Goal: Use online tool/utility: Utilize a website feature to perform a specific function

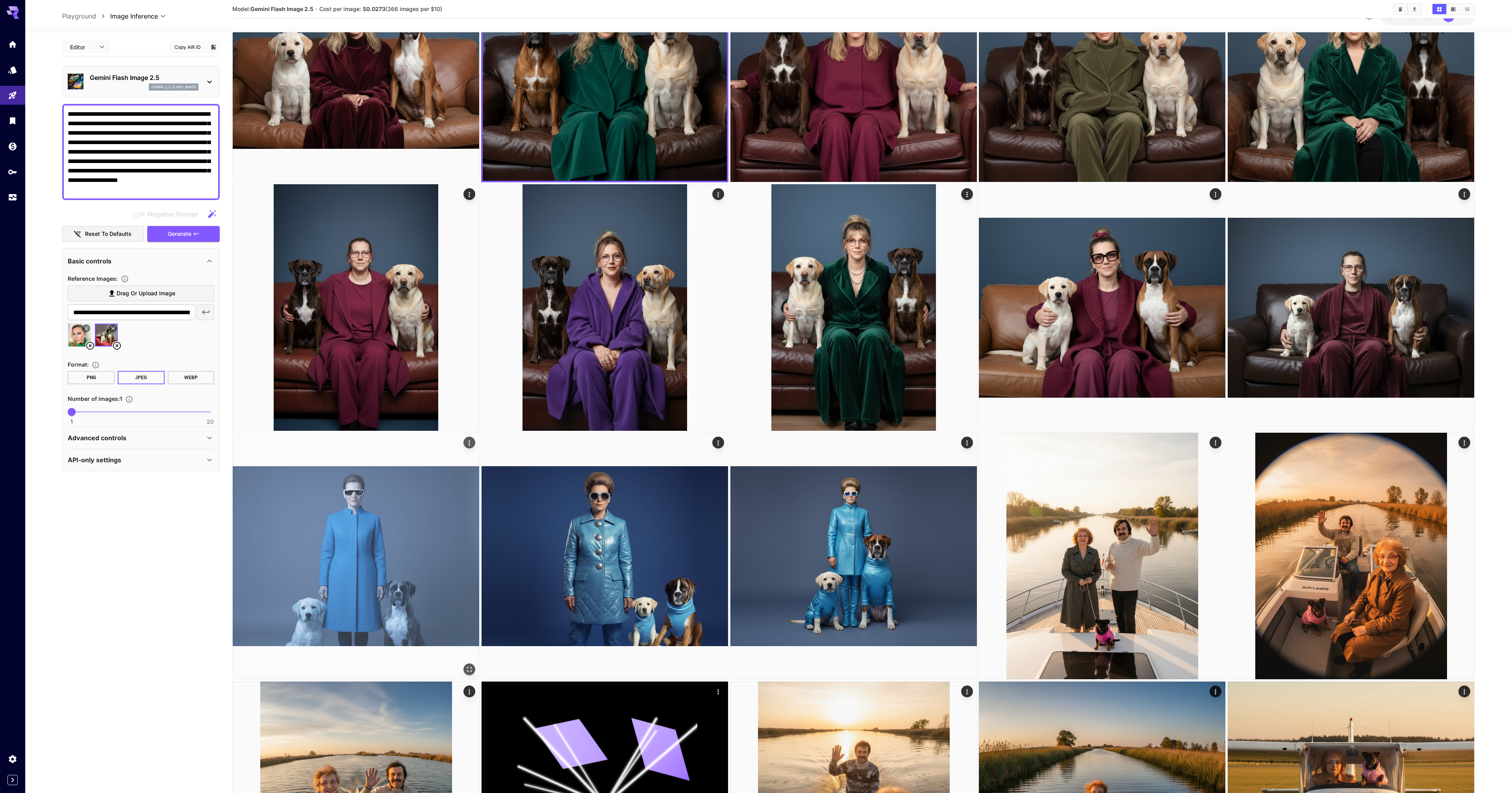
scroll to position [174, 0]
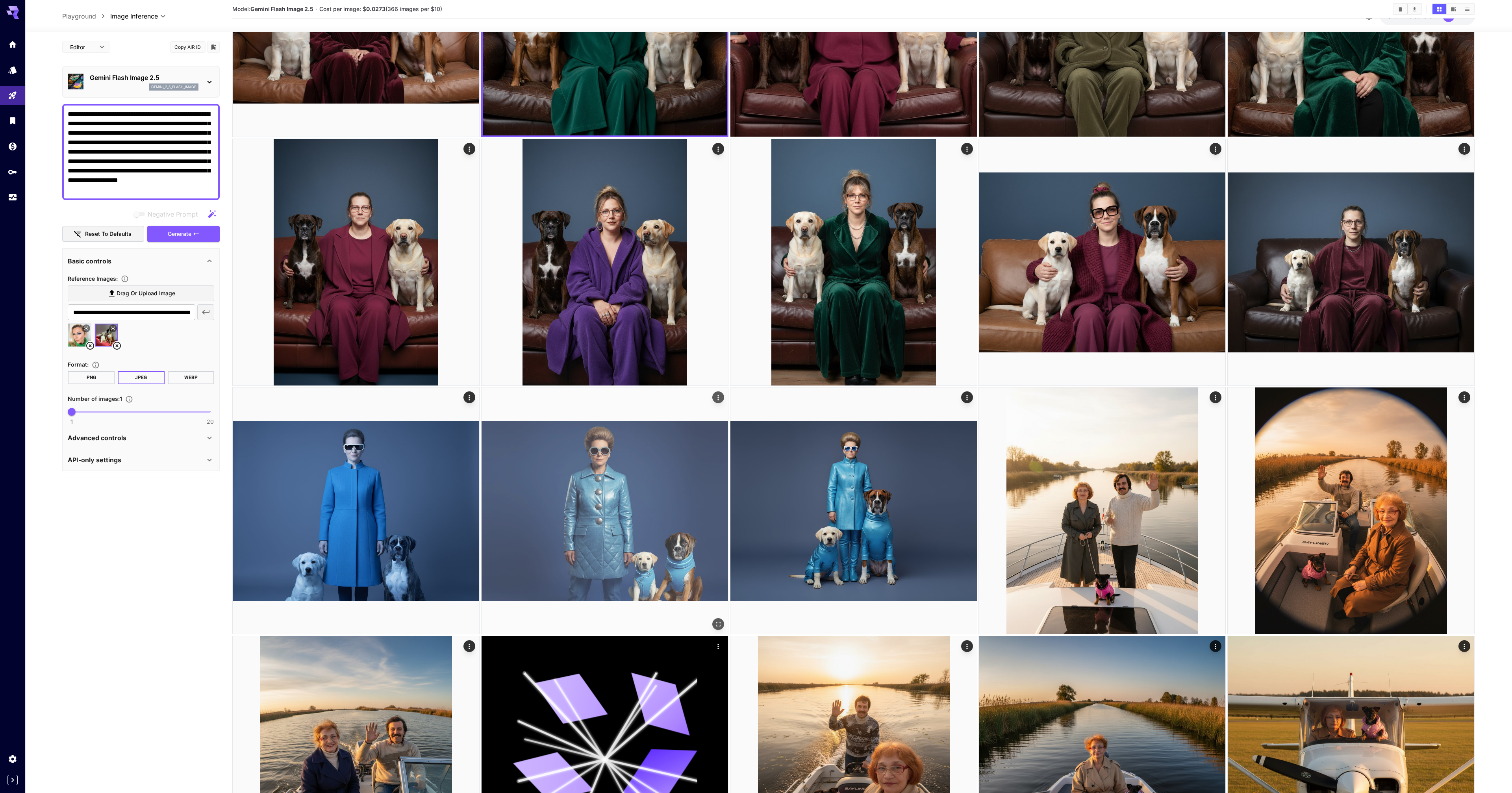
click at [630, 509] on img at bounding box center [605, 511] width 247 height 247
click at [715, 400] on icon "Actions" at bounding box center [717, 399] width 8 height 8
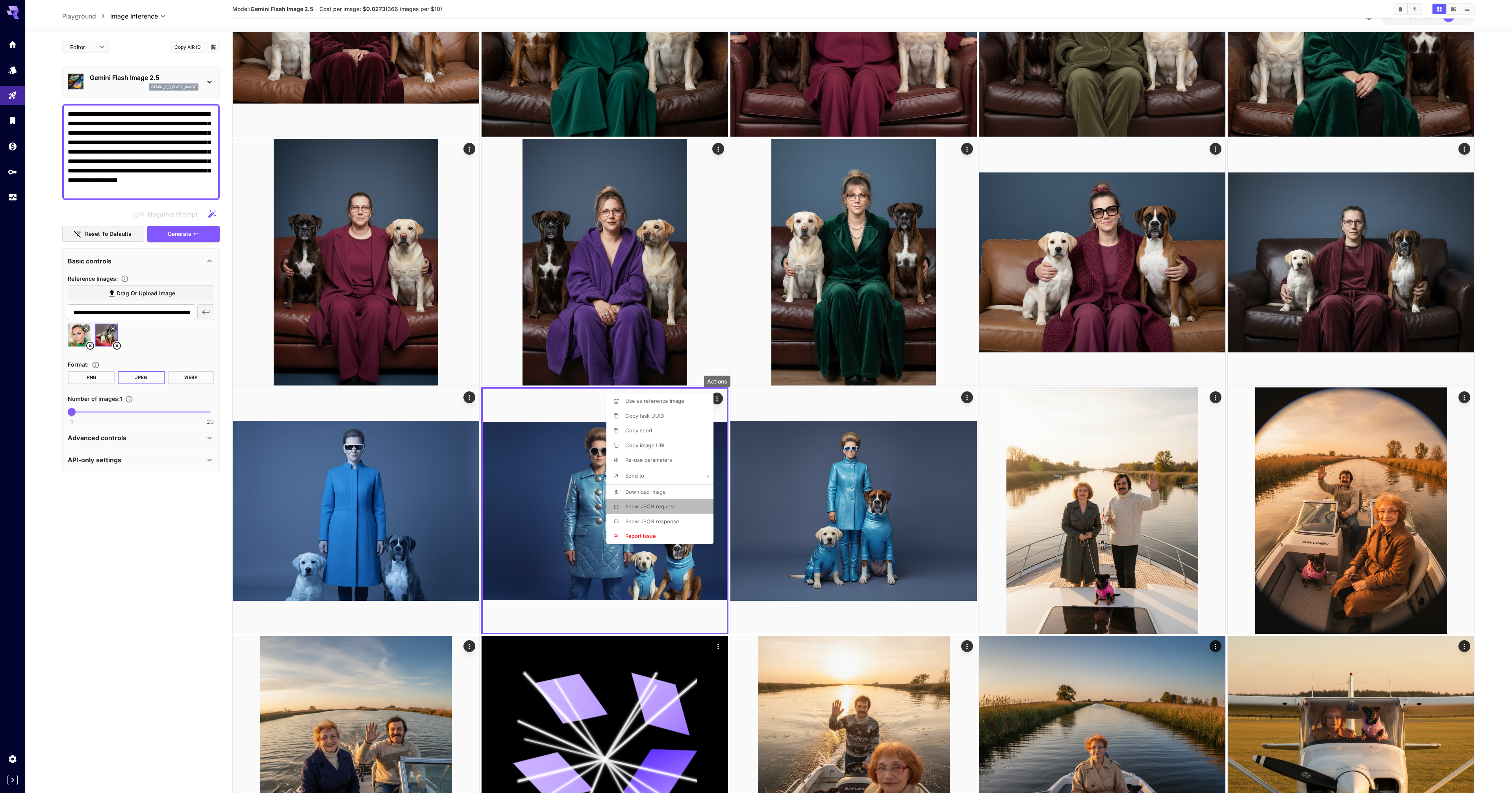
click at [660, 503] on span "Show JSON request" at bounding box center [650, 506] width 50 height 6
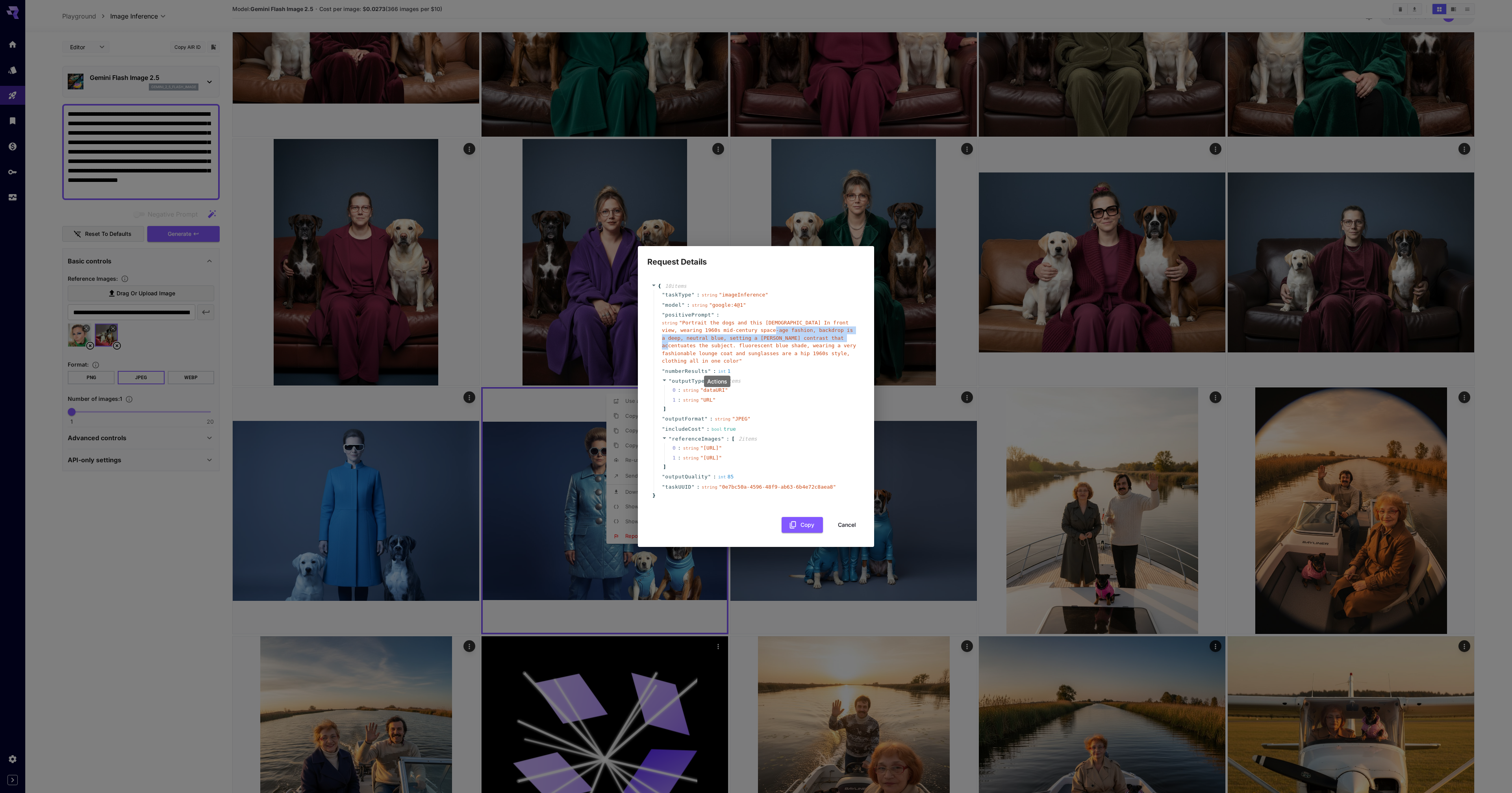
drag, startPoint x: 776, startPoint y: 315, endPoint x: 687, endPoint y: 332, distance: 90.6
click at [687, 332] on span "" Portrait the dogs and this [DEMOGRAPHIC_DATA] In front view, wearing 1960s mi…" at bounding box center [759, 342] width 194 height 45
copy span "backdrop is a deep, neutral blue, setting a [PERSON_NAME] contrast that accentu…"
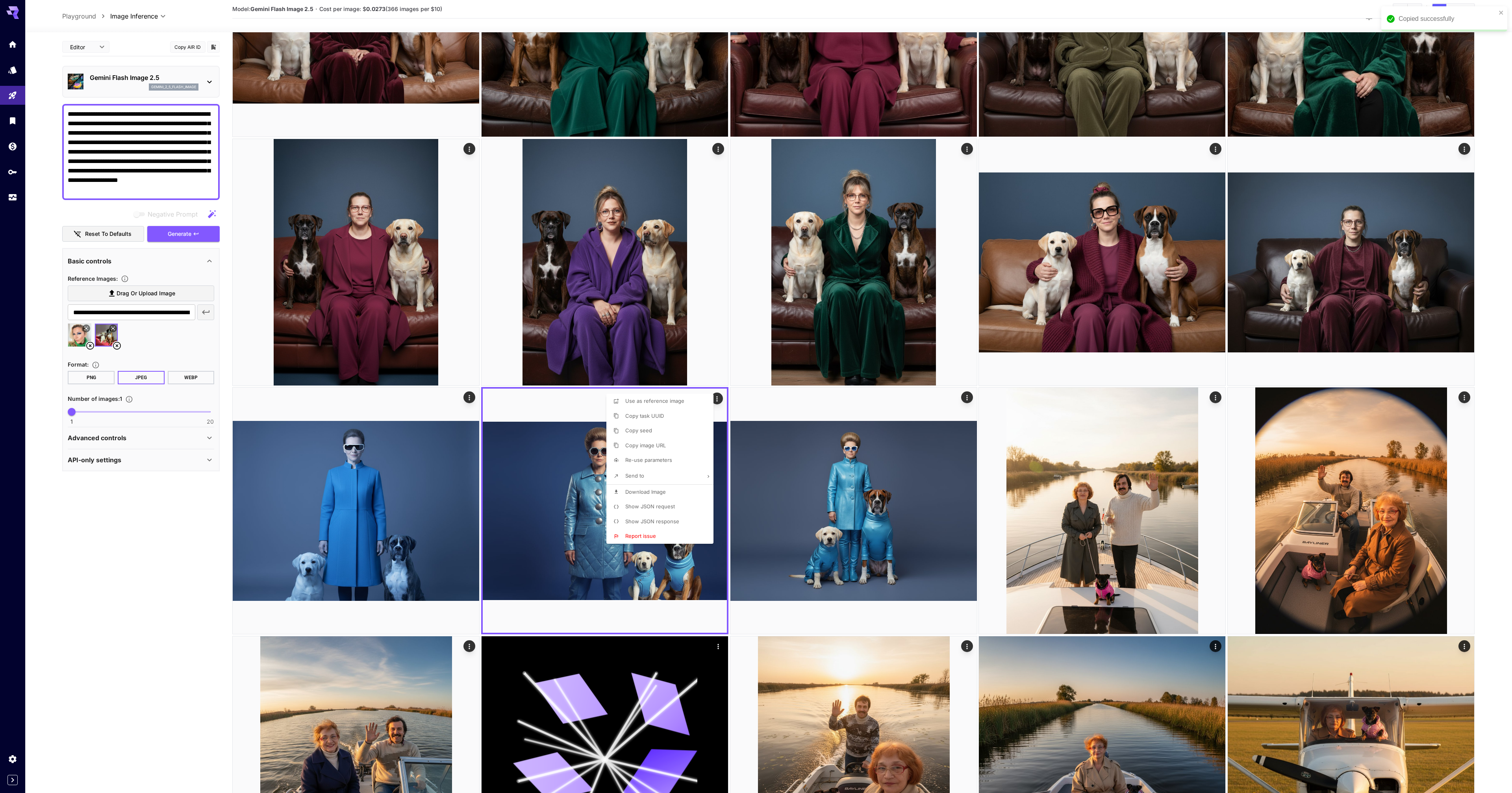
click at [55, 350] on div at bounding box center [756, 396] width 1512 height 793
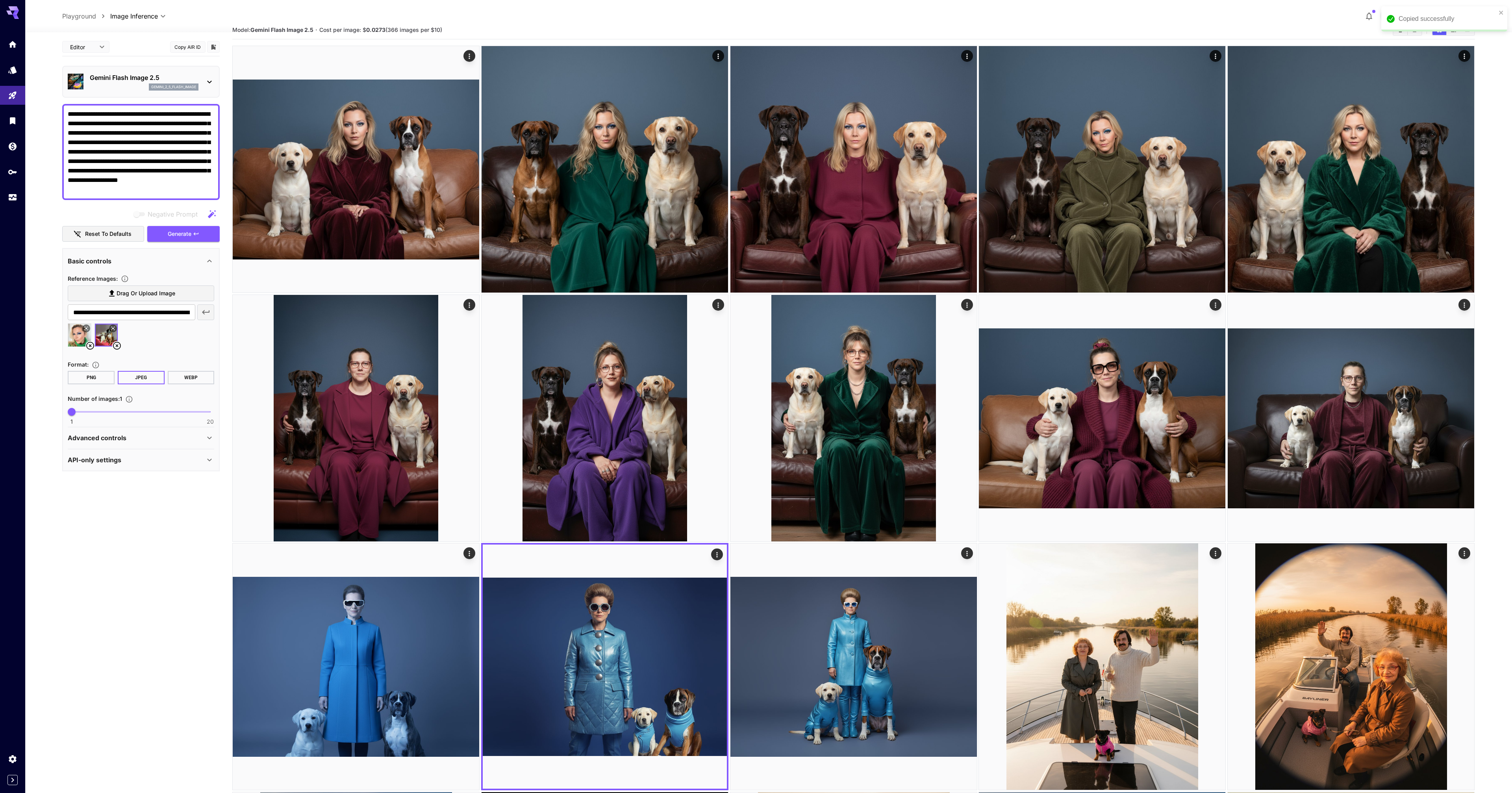
scroll to position [0, 0]
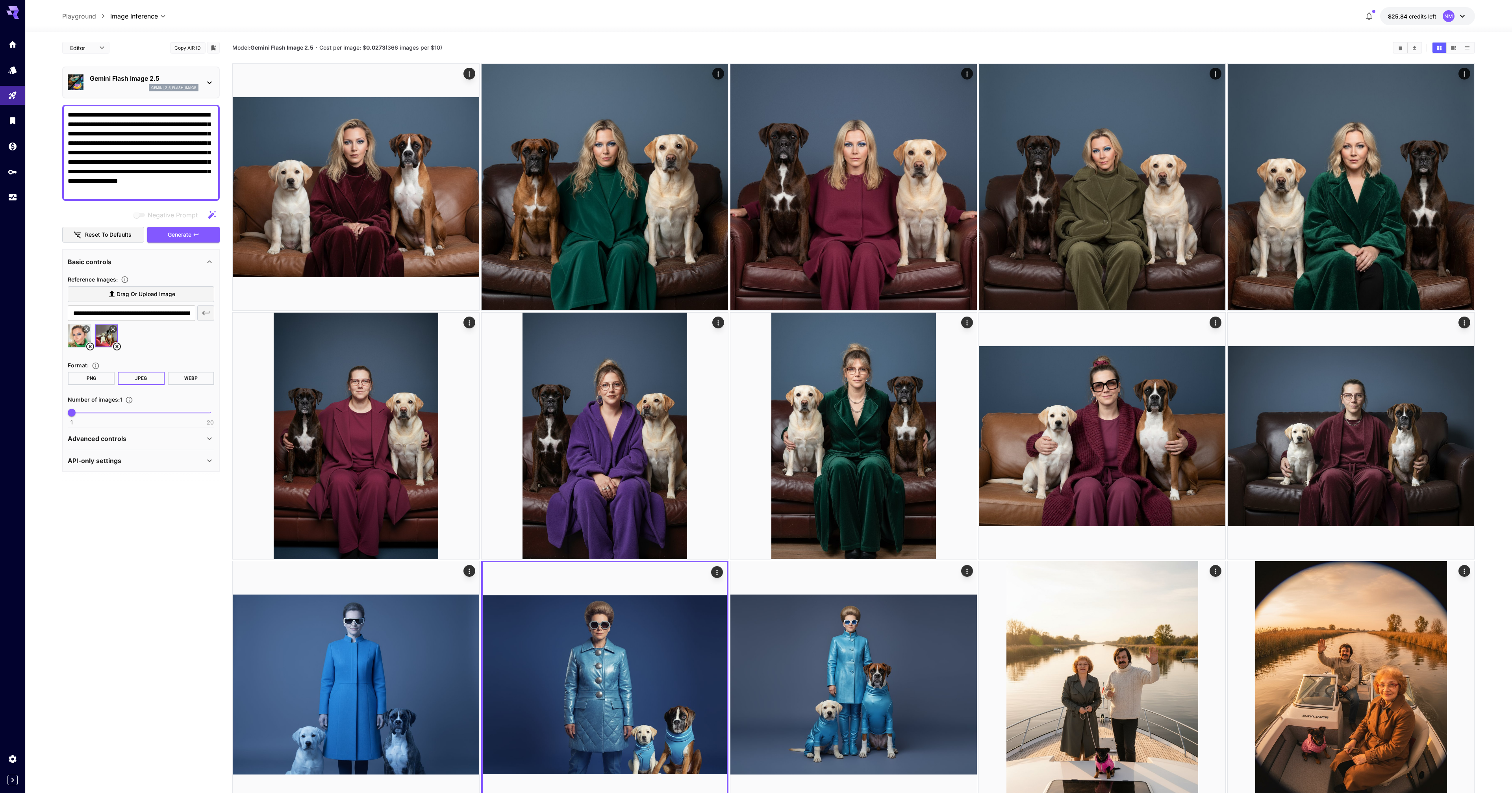
click at [112, 126] on textarea "**********" at bounding box center [141, 153] width 147 height 85
type textarea "**********"
click at [305, 18] on div "**********" at bounding box center [768, 16] width 1412 height 18
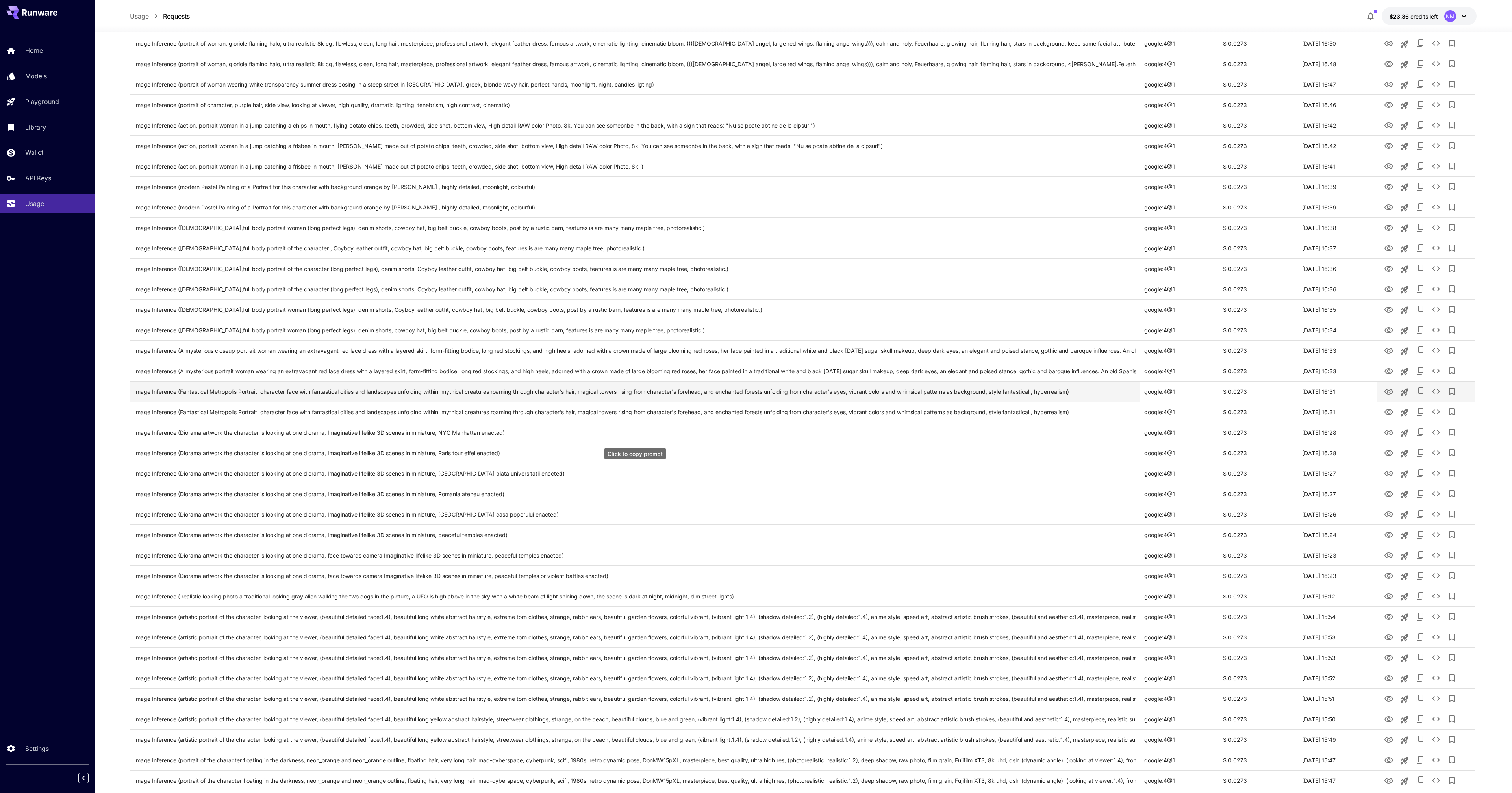
scroll to position [1454, 0]
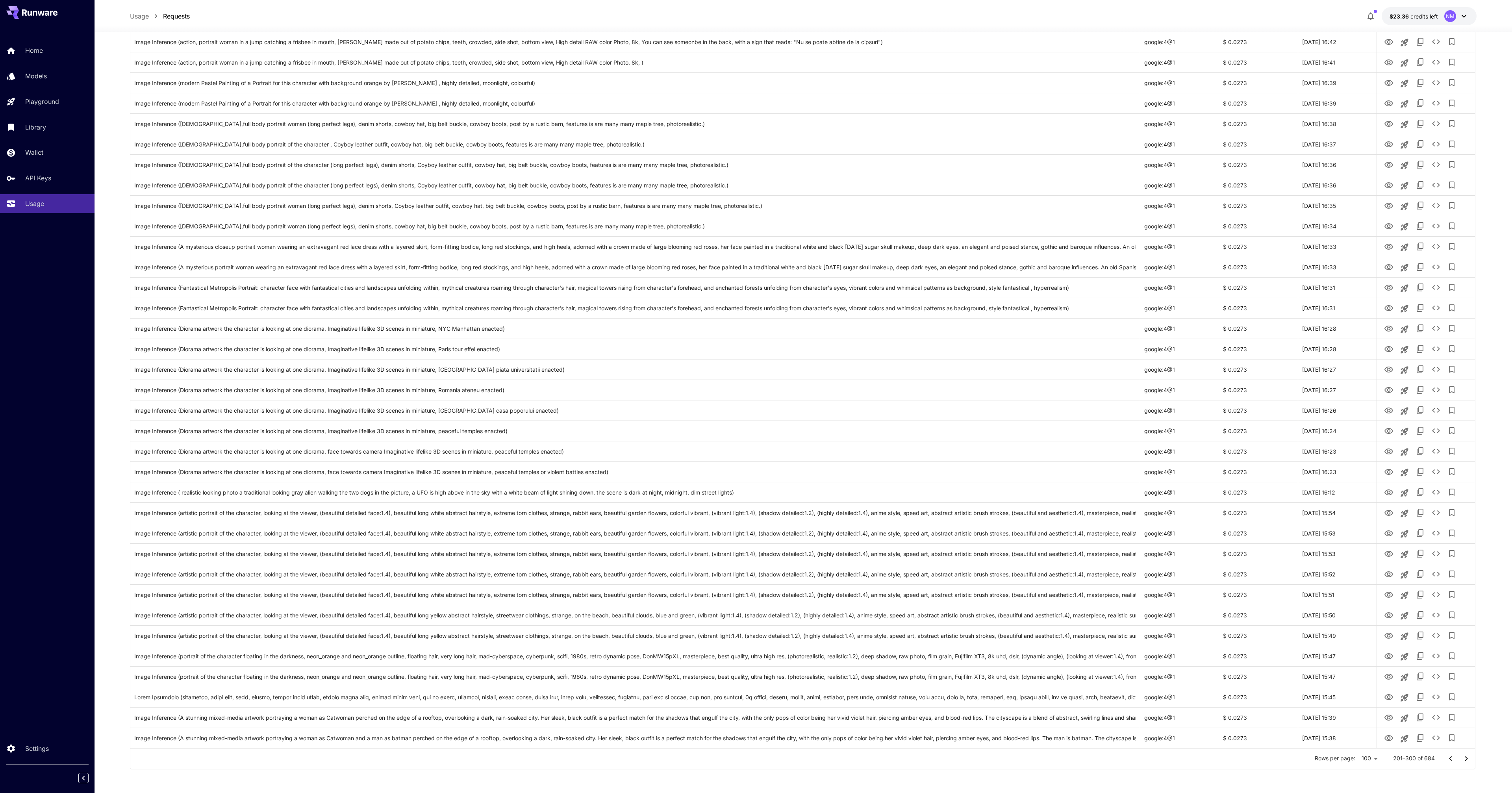
click at [1450, 759] on icon "Go to previous page" at bounding box center [1450, 759] width 9 height 9
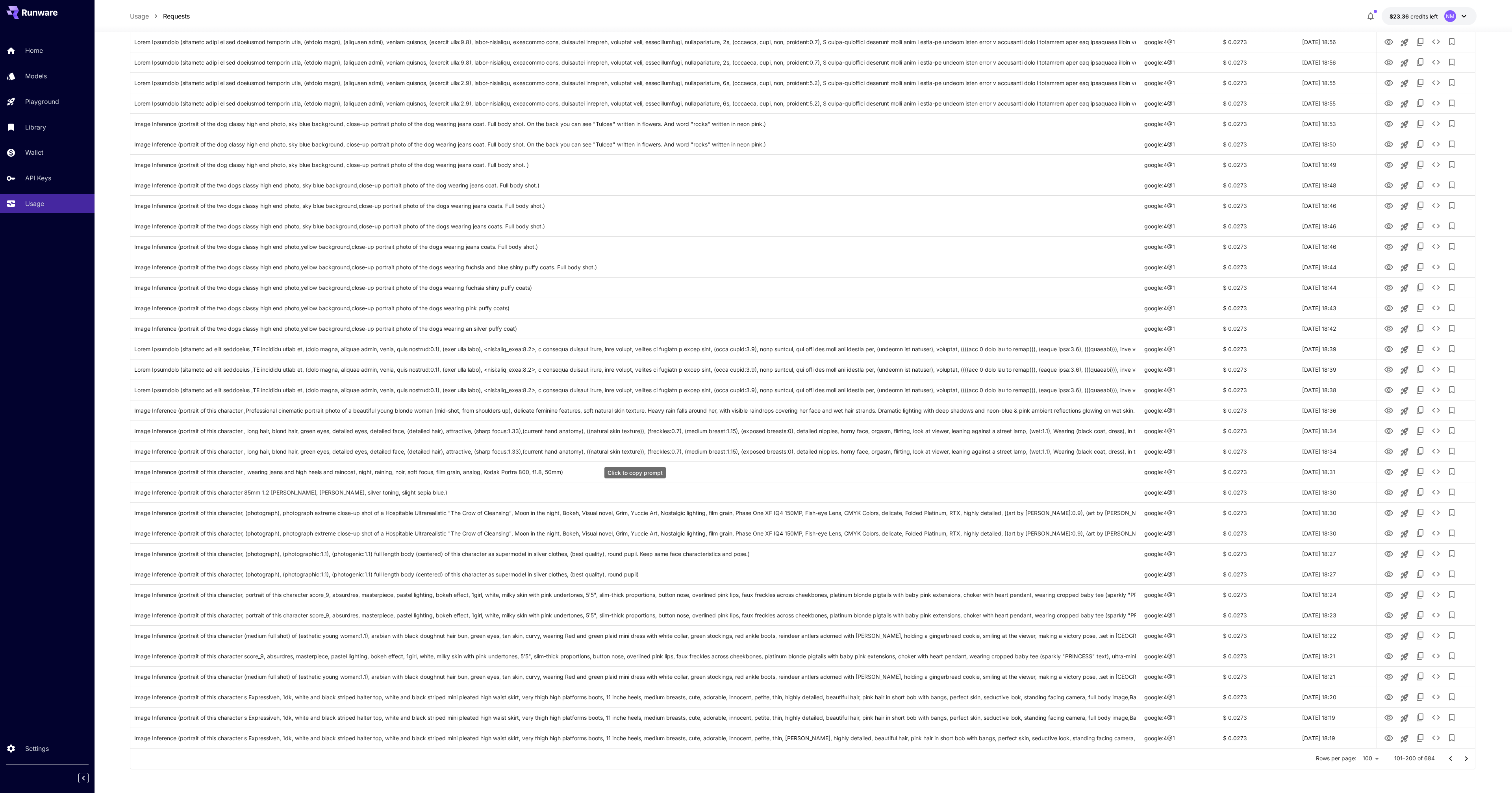
scroll to position [0, 0]
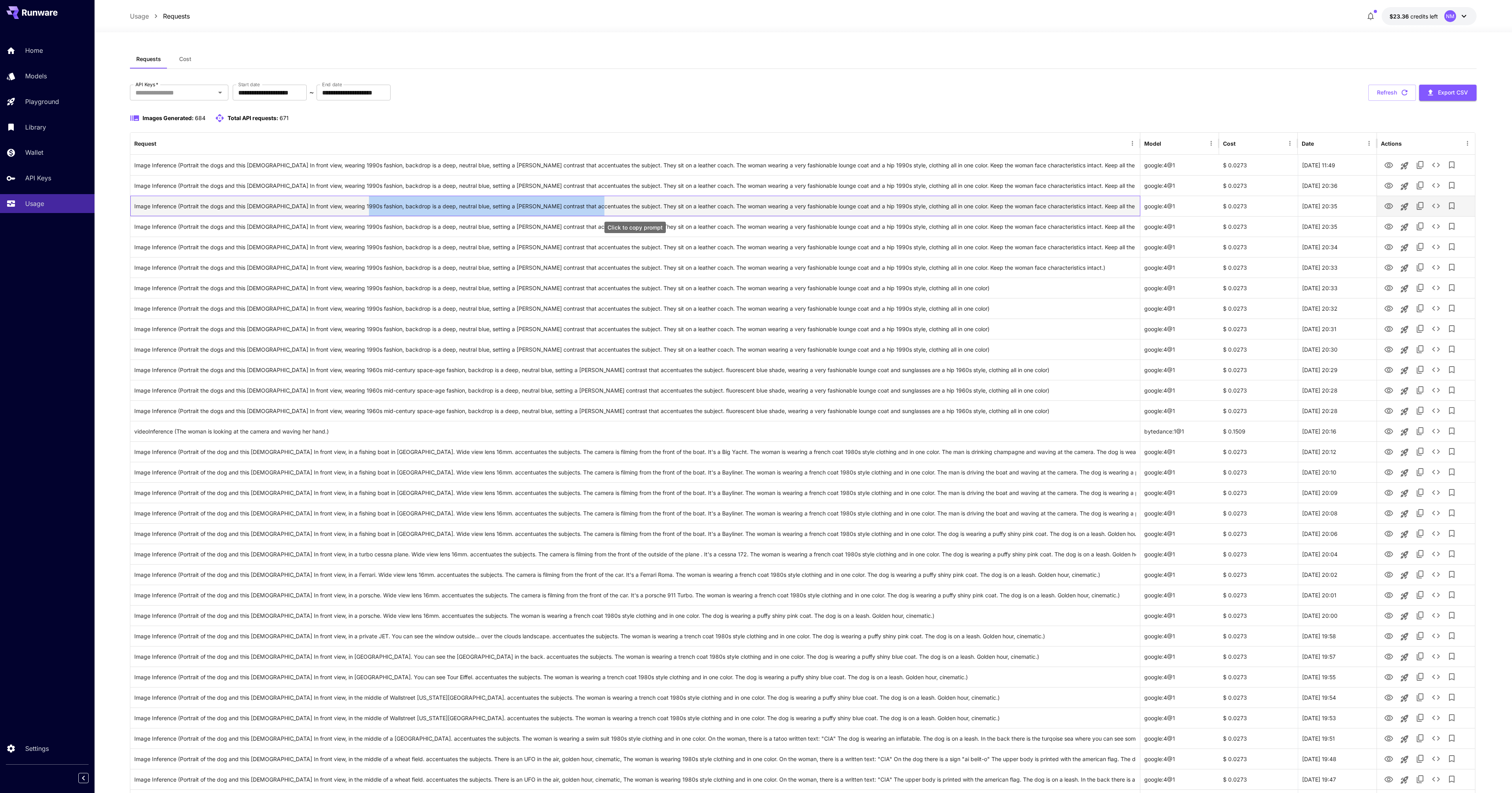
drag, startPoint x: 357, startPoint y: 206, endPoint x: 580, endPoint y: 206, distance: 223.0
click at [580, 206] on div "Image Inference (Portrait the dogs and this lady In front view, wearing 1990s f…" at bounding box center [635, 206] width 1002 height 20
copy div "backdrop is a deep, neutral blue, setting a [PERSON_NAME] contrast that accentu…"
